Goal: Information Seeking & Learning: Learn about a topic

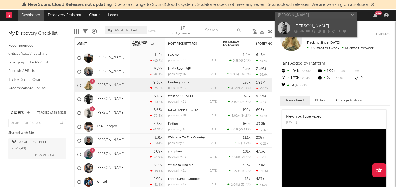
type input "[PERSON_NAME]"
click at [310, 27] on div "[PERSON_NAME]" at bounding box center [325, 26] width 61 height 7
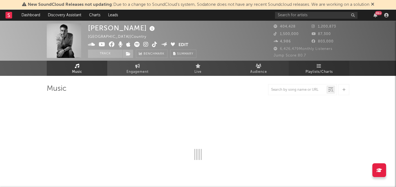
select select "6m"
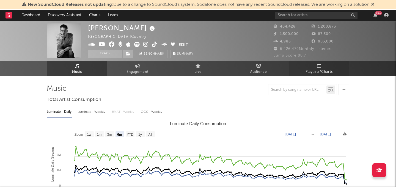
click at [318, 72] on span "Playlists/Charts" at bounding box center [319, 72] width 27 height 7
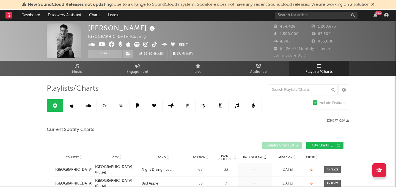
click at [237, 105] on icon at bounding box center [237, 105] width 4 height 4
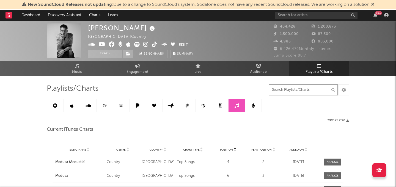
click at [293, 88] on input "text" at bounding box center [303, 89] width 69 height 11
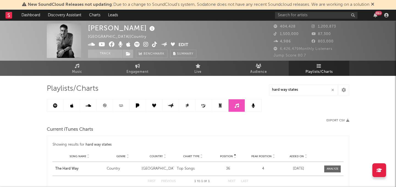
click at [72, 108] on link at bounding box center [72, 105] width 17 height 12
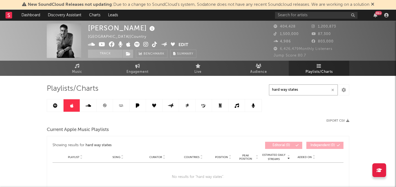
drag, startPoint x: 288, startPoint y: 89, endPoint x: 304, endPoint y: 90, distance: 16.0
click at [304, 90] on input "hard way states" at bounding box center [303, 89] width 69 height 11
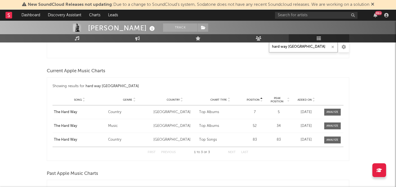
scroll to position [302, 0]
drag, startPoint x: 287, startPoint y: 47, endPoint x: 315, endPoint y: 47, distance: 27.8
click at [315, 47] on input "hard way [GEOGRAPHIC_DATA]" at bounding box center [303, 46] width 69 height 11
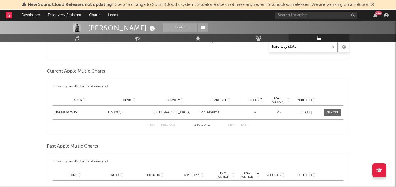
type input "hard way states"
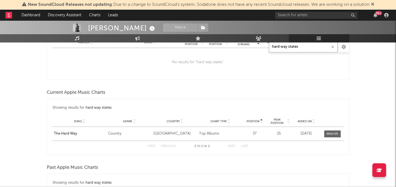
scroll to position [269, 0]
